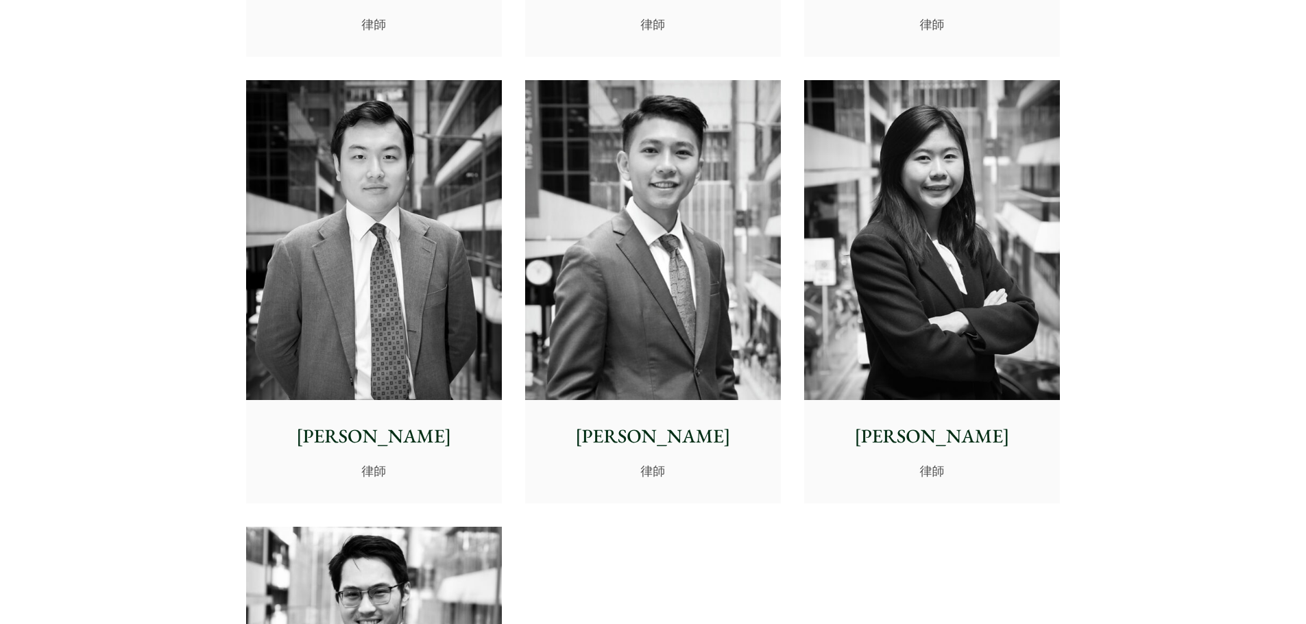
scroll to position [5296, 0]
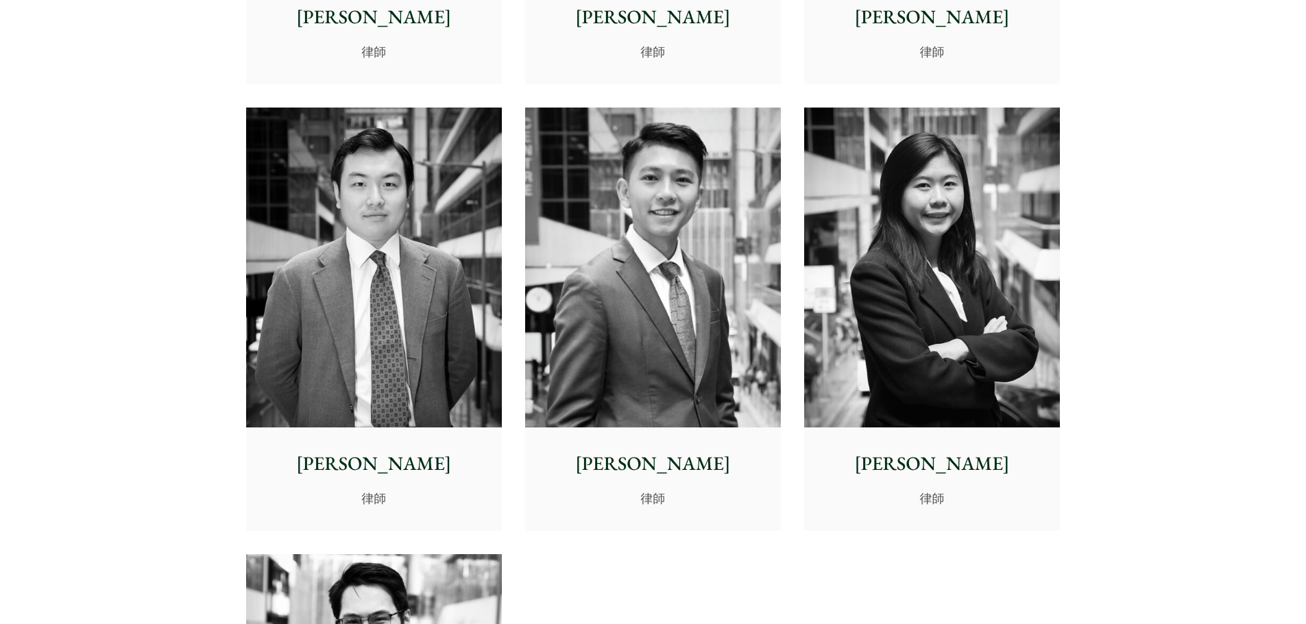
click at [378, 463] on p "[PERSON_NAME]" at bounding box center [374, 464] width 234 height 29
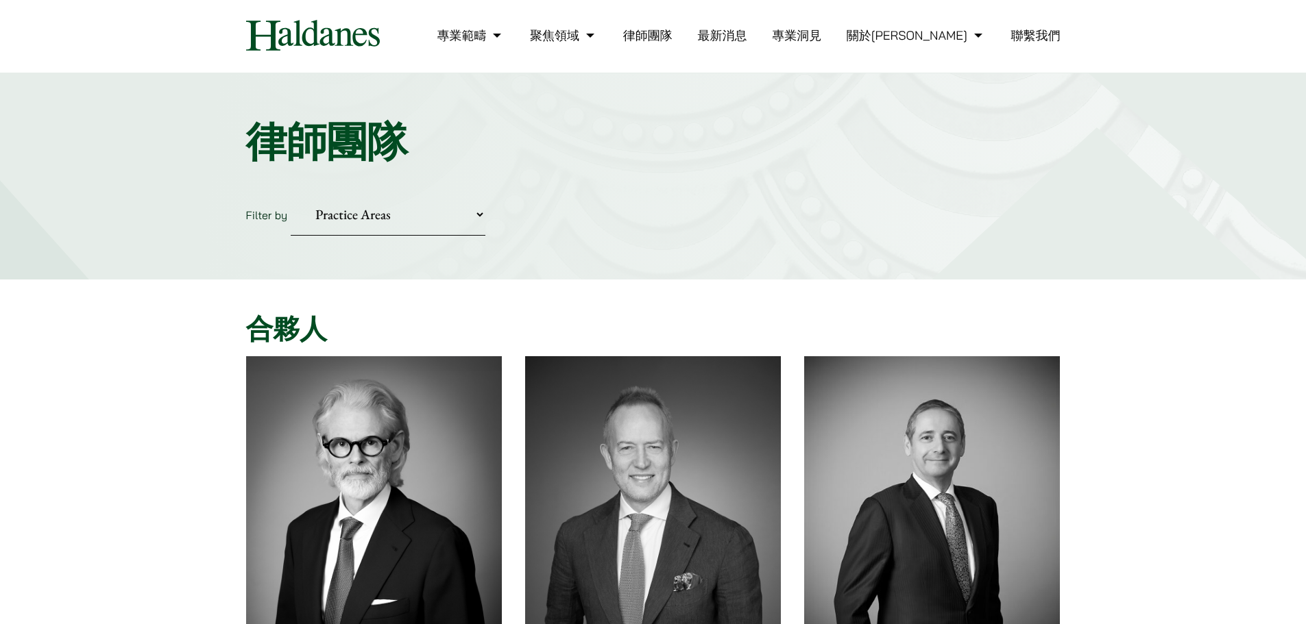
scroll to position [0, 0]
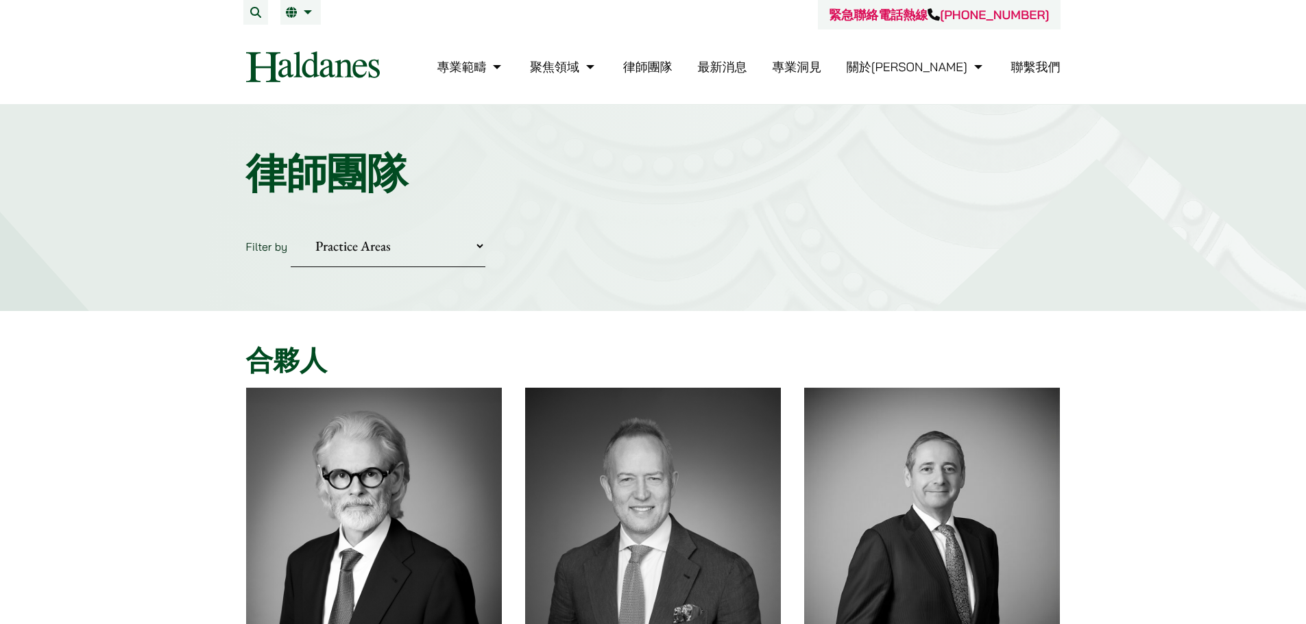
click at [746, 69] on link "最新消息" at bounding box center [721, 67] width 49 height 16
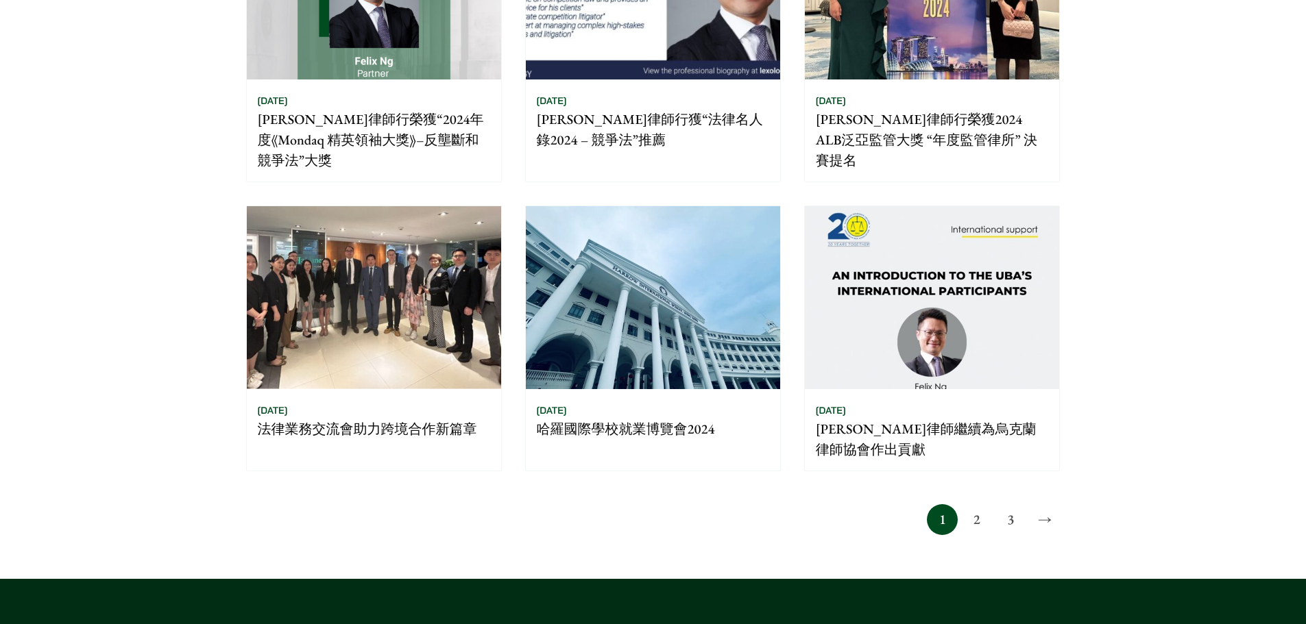
scroll to position [982, 0]
